Goal: Task Accomplishment & Management: Use online tool/utility

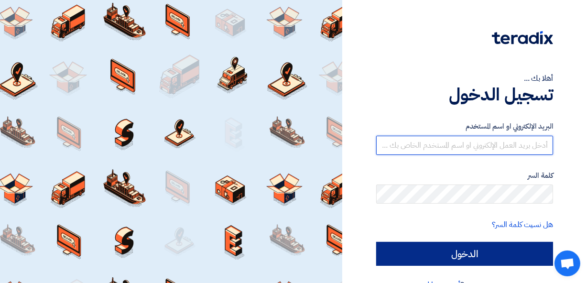
type input "belt.win10@gmail.com"
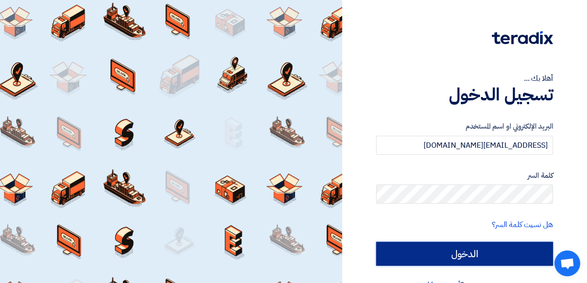
click at [422, 243] on input "الدخول" at bounding box center [464, 254] width 177 height 24
click at [422, 254] on input "الدخول" at bounding box center [464, 254] width 177 height 24
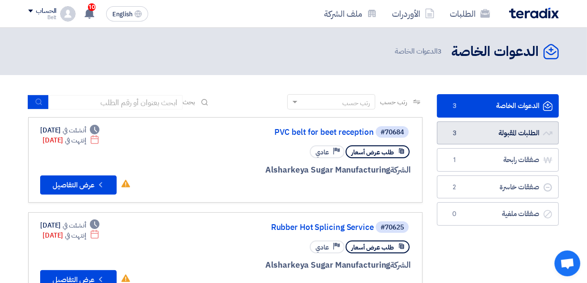
click at [498, 137] on link "الطلبات المقبولة الطلبات المقبولة 3" at bounding box center [498, 132] width 122 height 23
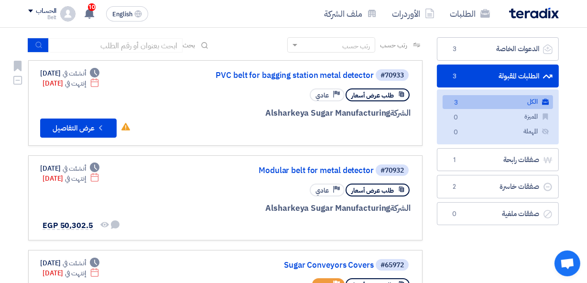
scroll to position [84, 0]
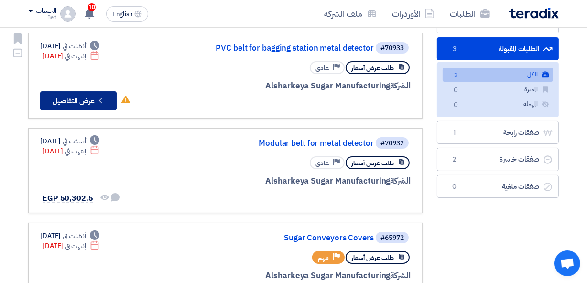
click at [101, 101] on use at bounding box center [100, 100] width 3 height 5
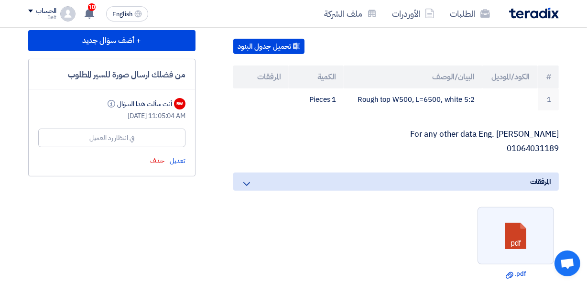
scroll to position [233, 0]
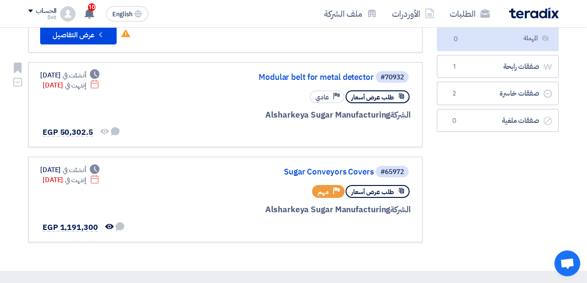
scroll to position [152, 0]
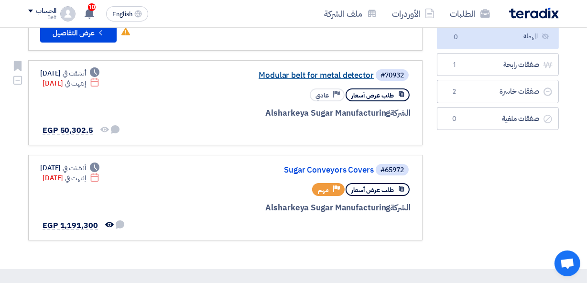
click at [269, 76] on link "Modular belt for metal detector" at bounding box center [278, 75] width 191 height 9
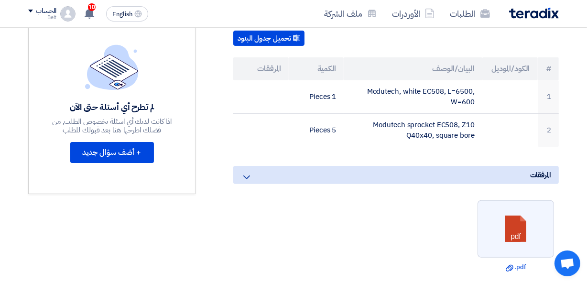
scroll to position [227, 0]
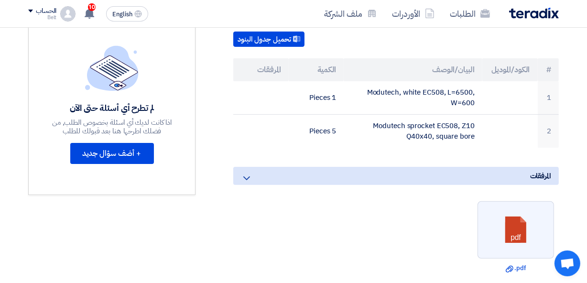
click at [243, 184] on icon at bounding box center [246, 177] width 11 height 11
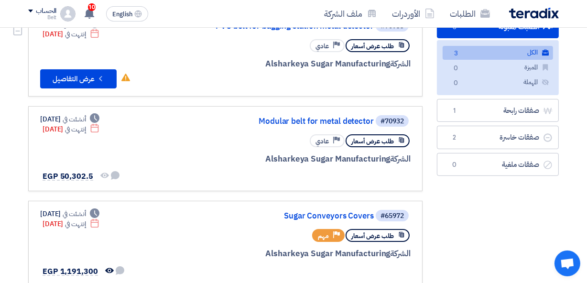
scroll to position [129, 0]
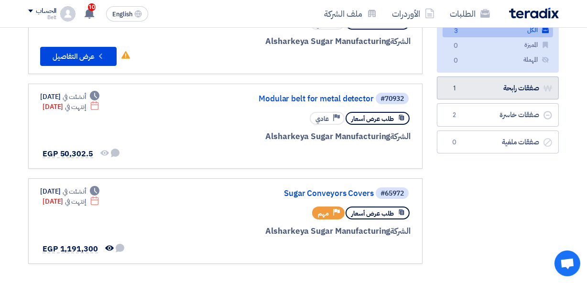
click at [482, 87] on link "صفقات رابحة صفقات رابحة 1" at bounding box center [498, 87] width 122 height 23
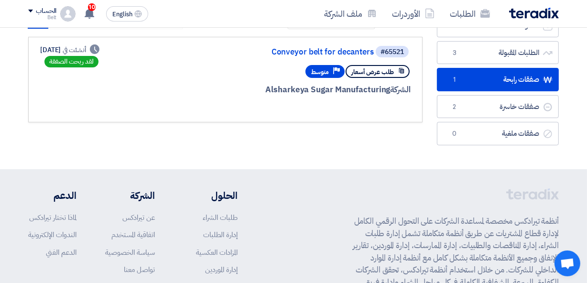
scroll to position [81, 0]
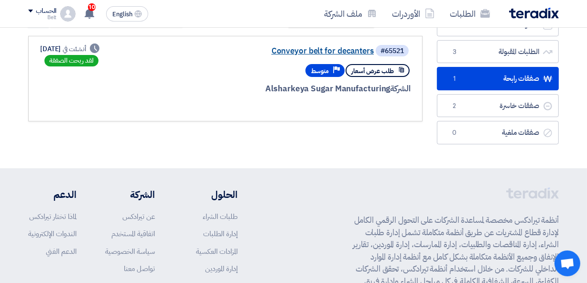
click at [278, 50] on link "Conveyor belt for decanters" at bounding box center [278, 51] width 191 height 9
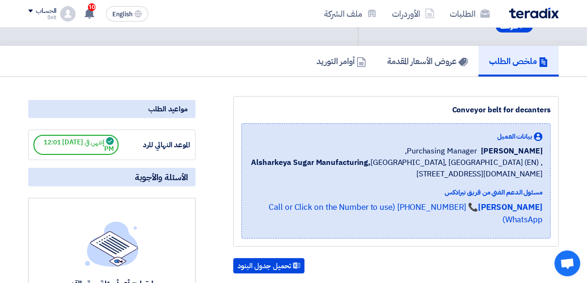
scroll to position [0, 0]
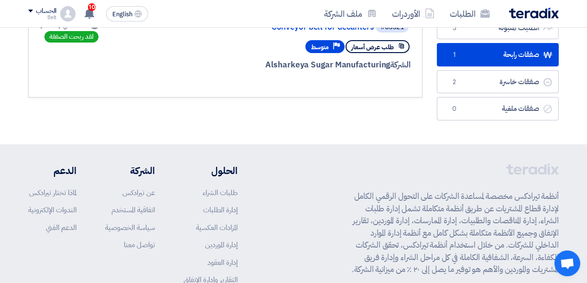
scroll to position [111, 0]
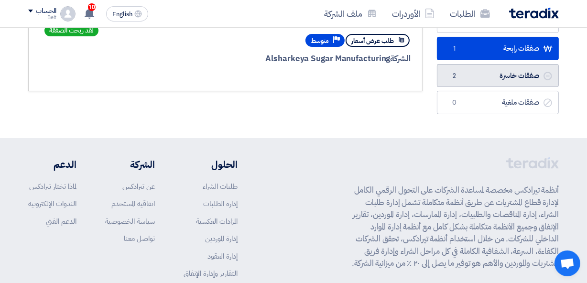
click at [458, 78] on span "2" at bounding box center [454, 76] width 11 height 10
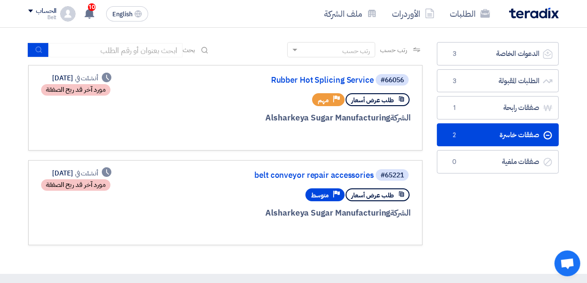
scroll to position [51, 0]
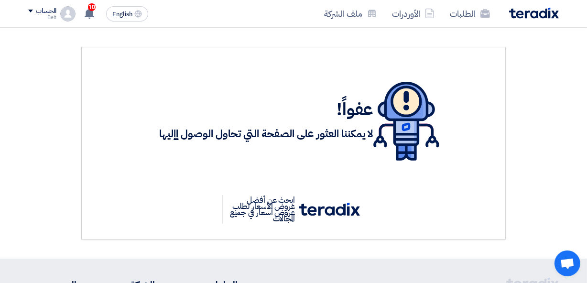
click at [523, 15] on img at bounding box center [534, 13] width 50 height 11
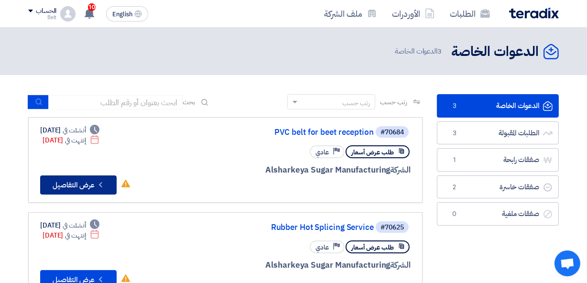
click at [95, 182] on button "Check details عرض التفاصيل" at bounding box center [78, 184] width 76 height 19
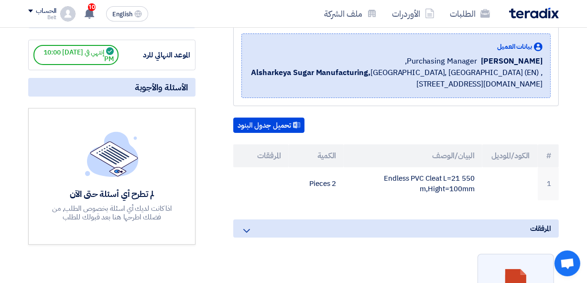
scroll to position [142, 0]
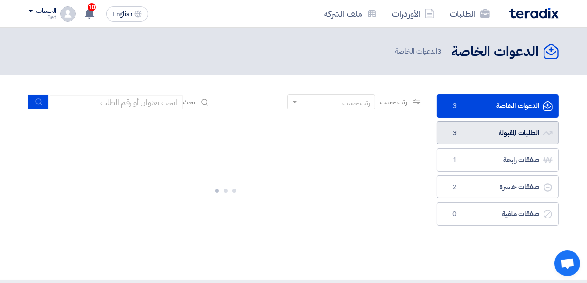
click at [467, 131] on link "الطلبات المقبولة الطلبات المقبولة 3" at bounding box center [498, 132] width 122 height 23
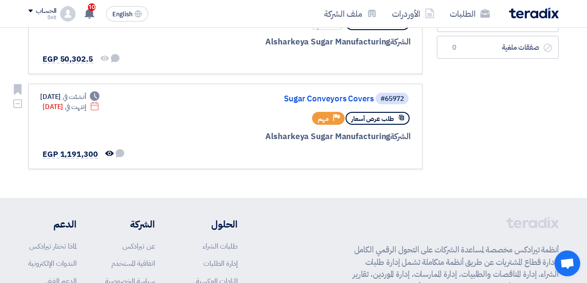
scroll to position [220, 0]
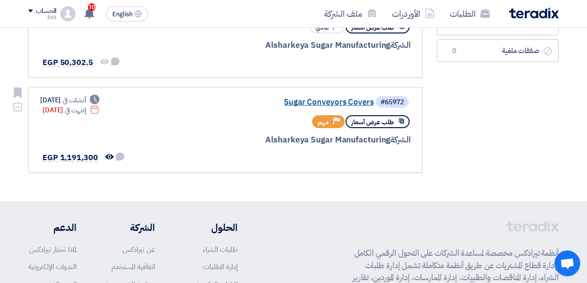
click at [305, 104] on link "Sugar Conveyors Covers" at bounding box center [278, 102] width 191 height 9
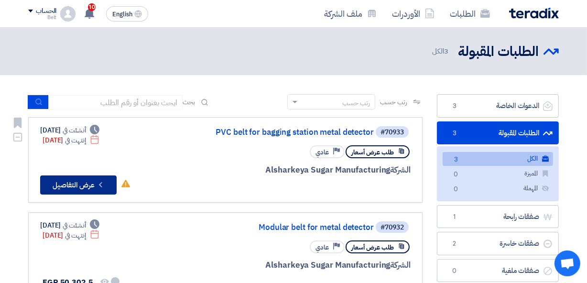
click at [66, 182] on button "Check details عرض التفاصيل" at bounding box center [78, 184] width 76 height 19
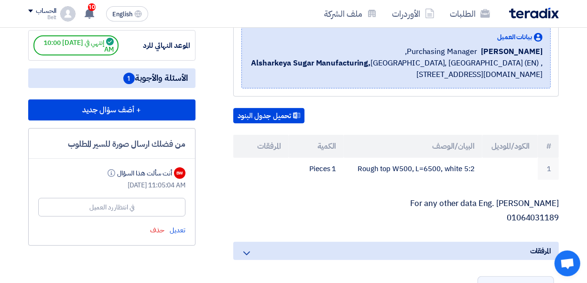
scroll to position [159, 0]
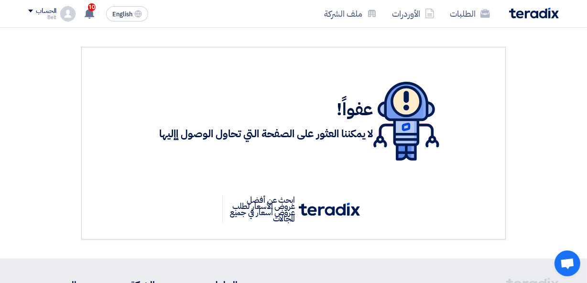
click at [537, 11] on img at bounding box center [534, 13] width 50 height 11
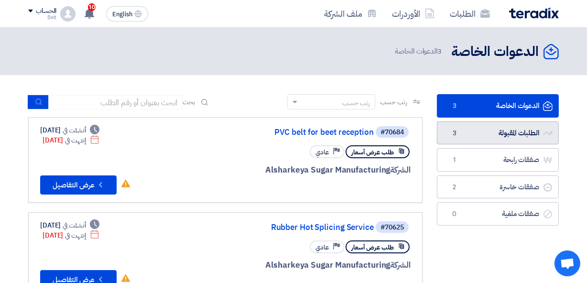
click at [473, 129] on link "الطلبات المقبولة الطلبات المقبولة 3" at bounding box center [498, 132] width 122 height 23
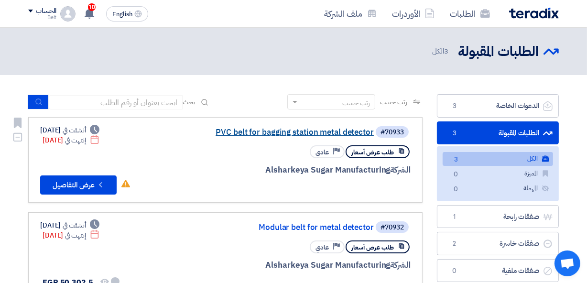
click at [245, 132] on link "PVC belt for bagging station metal detector" at bounding box center [278, 132] width 191 height 9
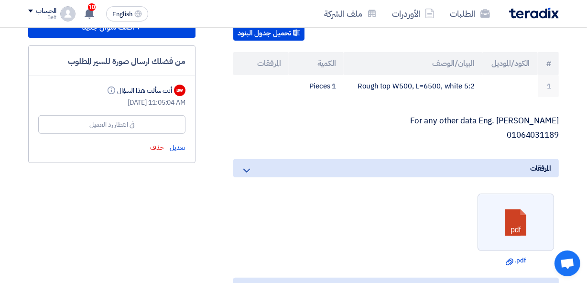
scroll to position [243, 0]
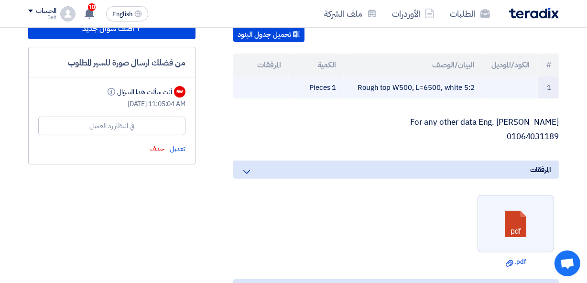
drag, startPoint x: 473, startPoint y: 86, endPoint x: 359, endPoint y: 87, distance: 114.2
click at [359, 87] on td "Rough top W500, L=6500, white 5:2" at bounding box center [413, 87] width 138 height 22
copy td "Rough top W500, L=6500, white 5:2"
